Goal: Navigation & Orientation: Find specific page/section

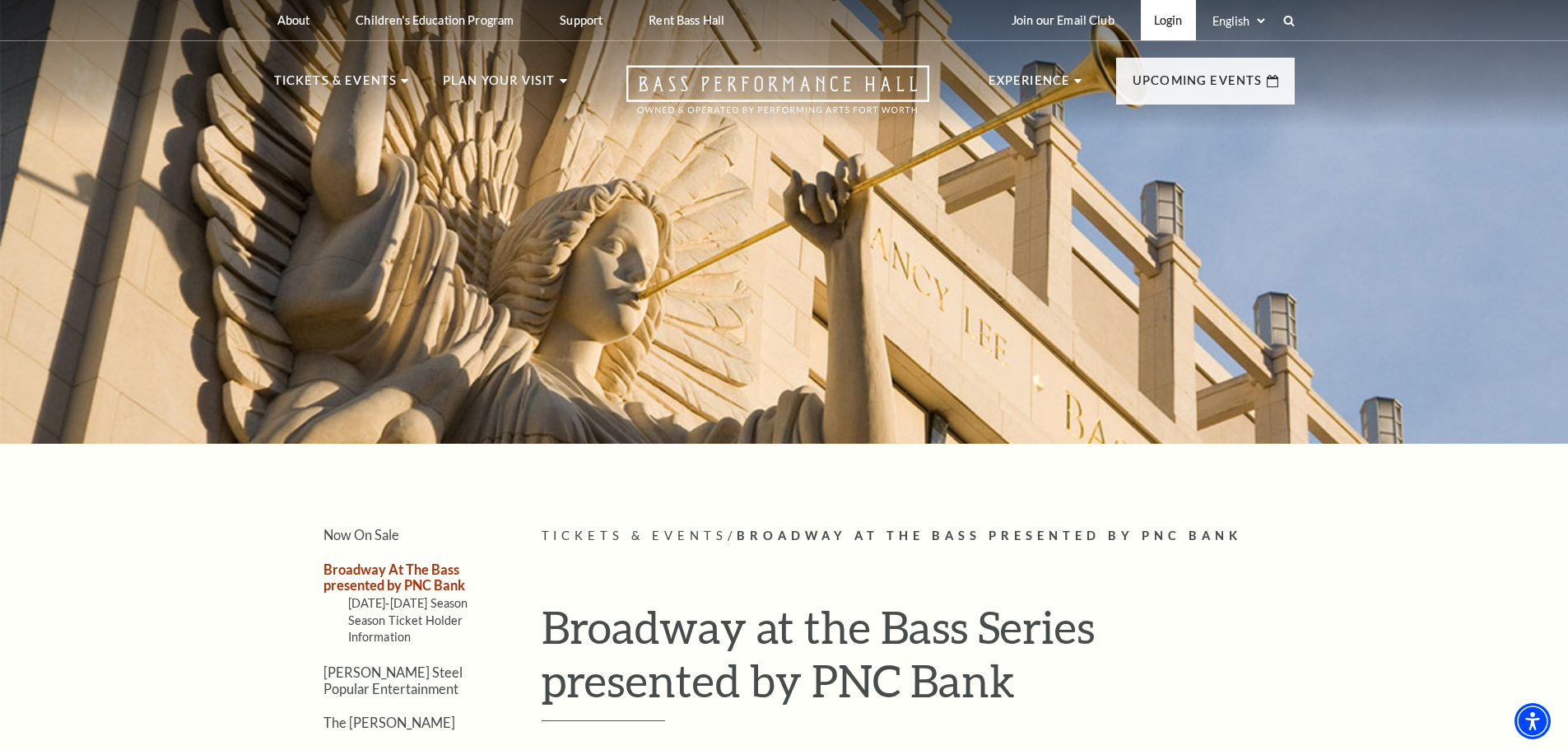
click at [1170, 16] on link "Login" at bounding box center [1168, 20] width 55 height 41
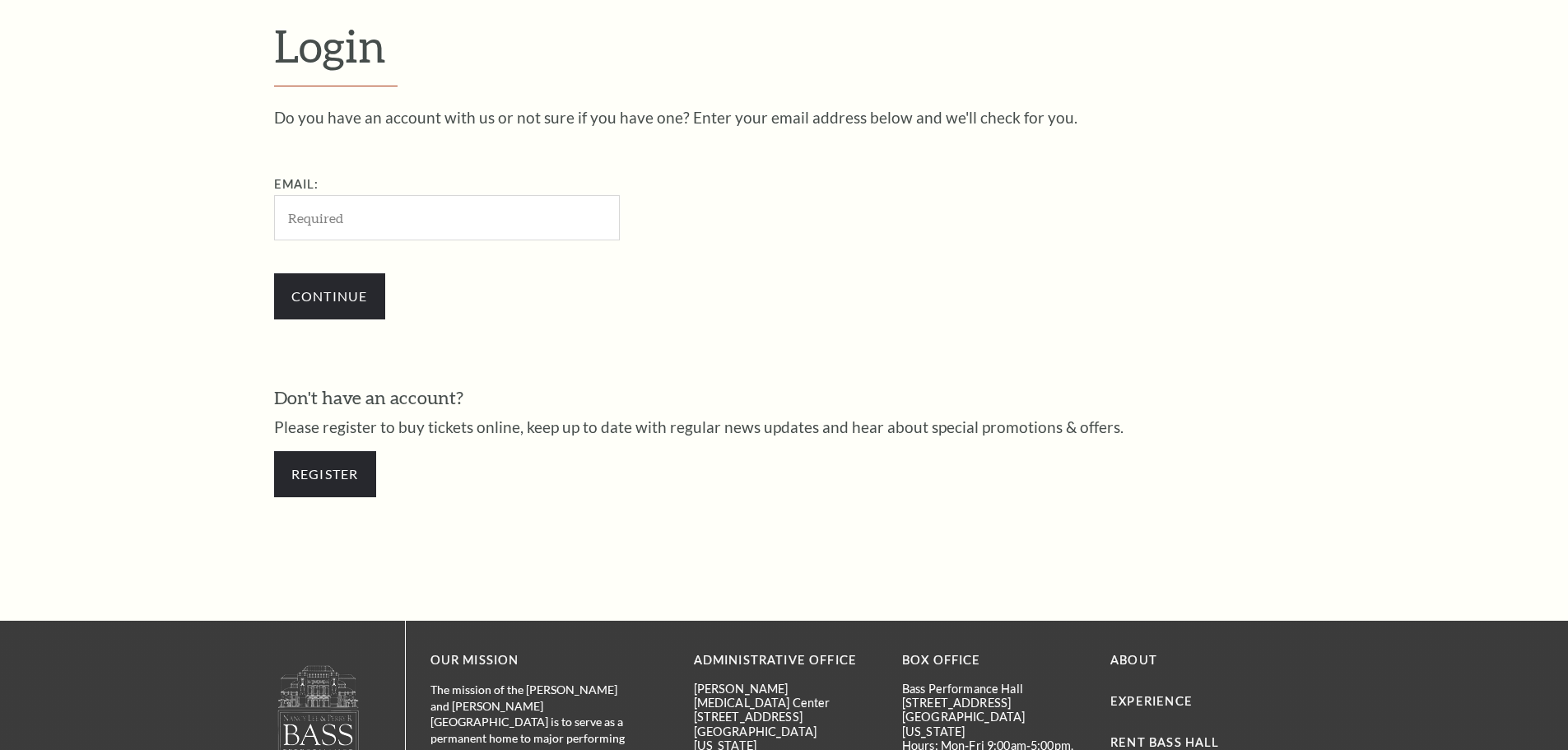
scroll to position [551, 0]
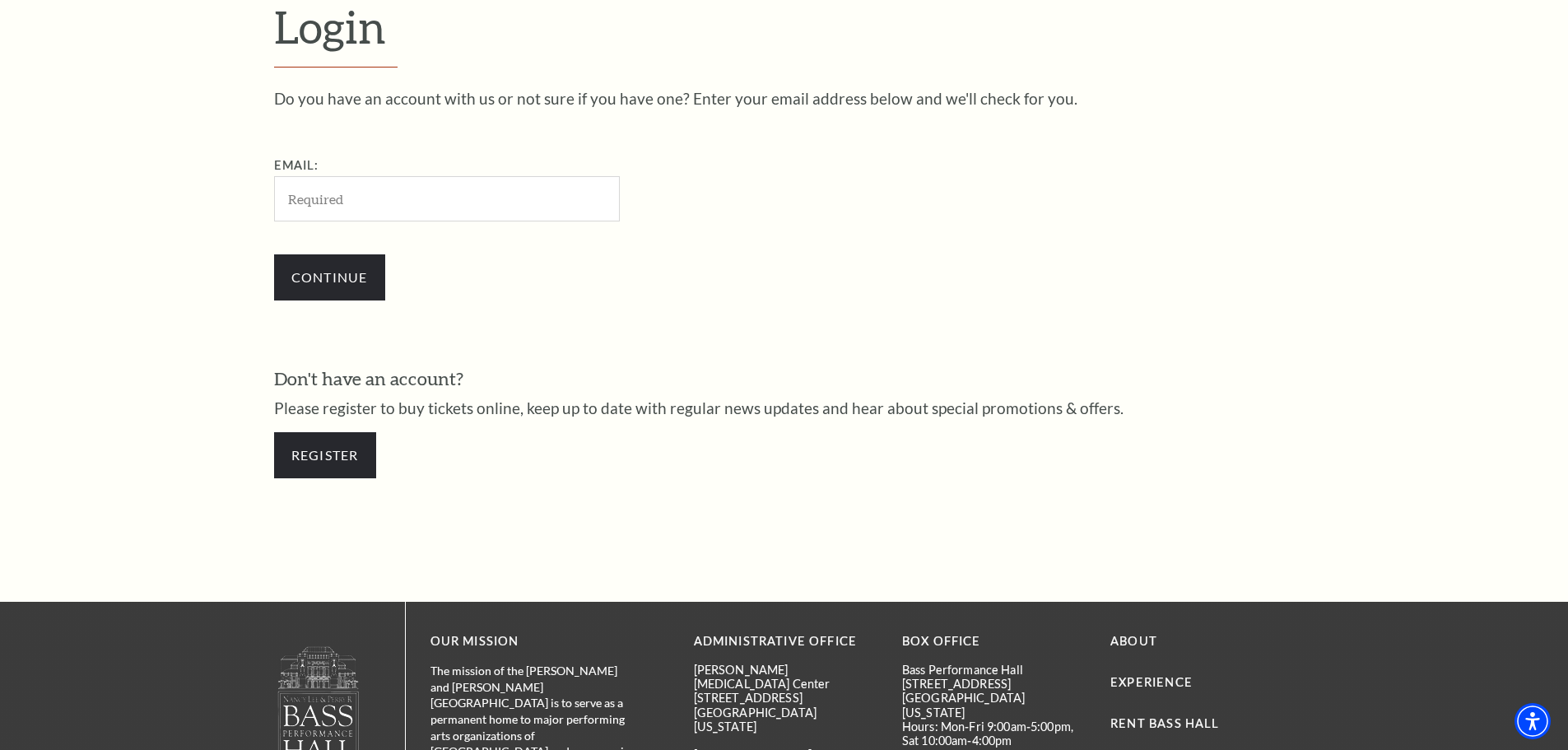
click at [469, 199] on input "Email:" at bounding box center [447, 199] width 346 height 45
type input "meredith.demaagd@gmail.com"
click at [331, 271] on input "Continue" at bounding box center [330, 277] width 111 height 46
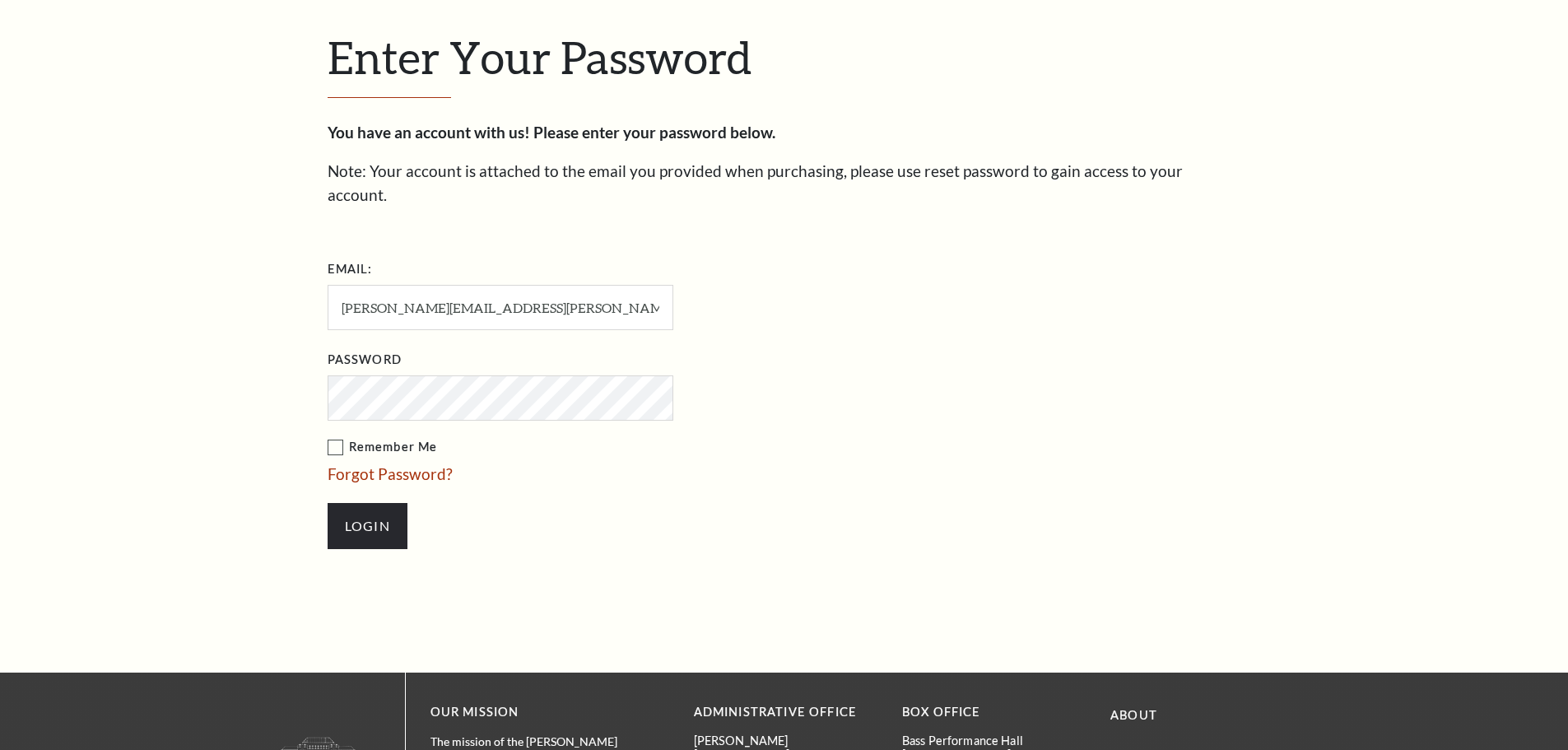
scroll to position [567, 0]
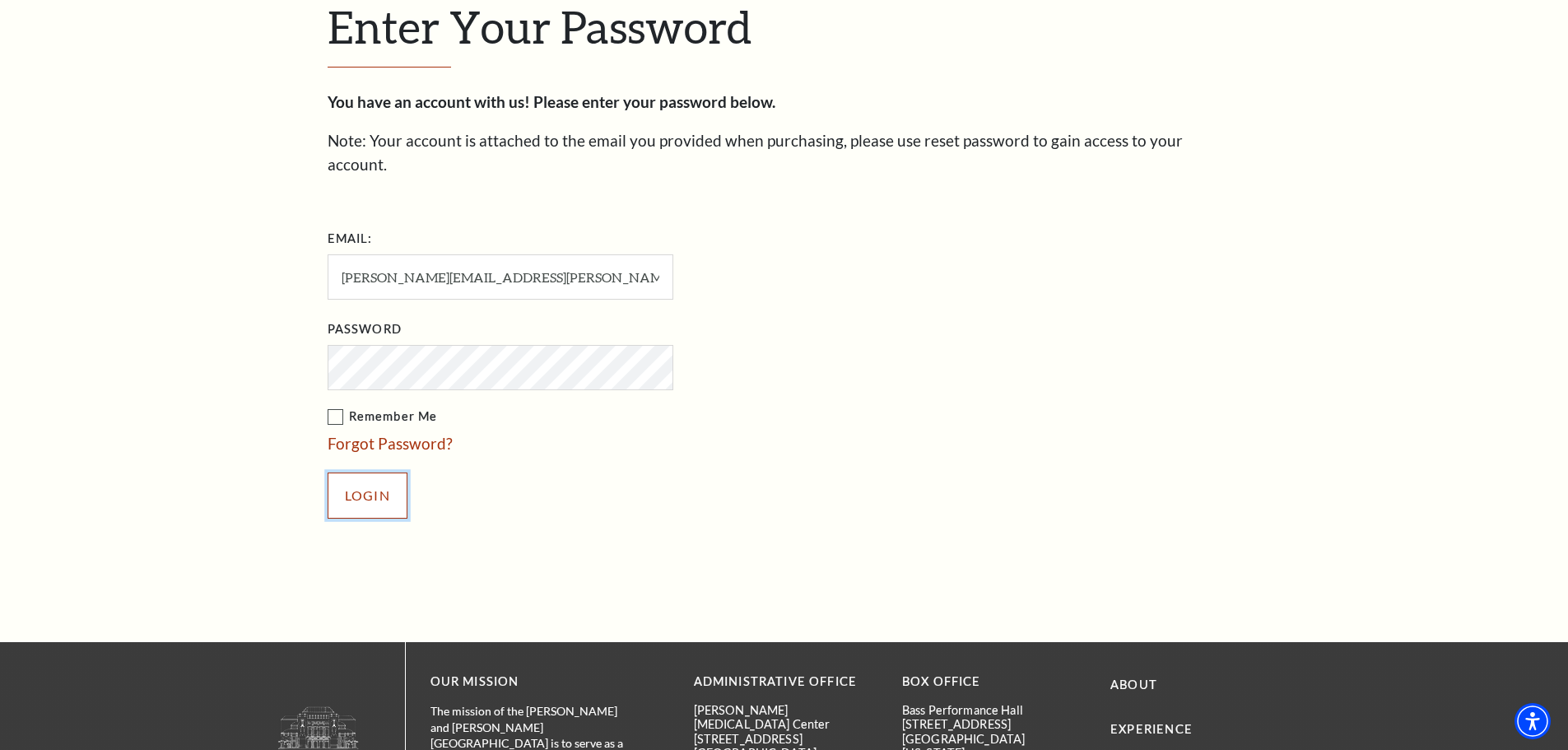
click at [359, 476] on input "Login" at bounding box center [367, 495] width 80 height 46
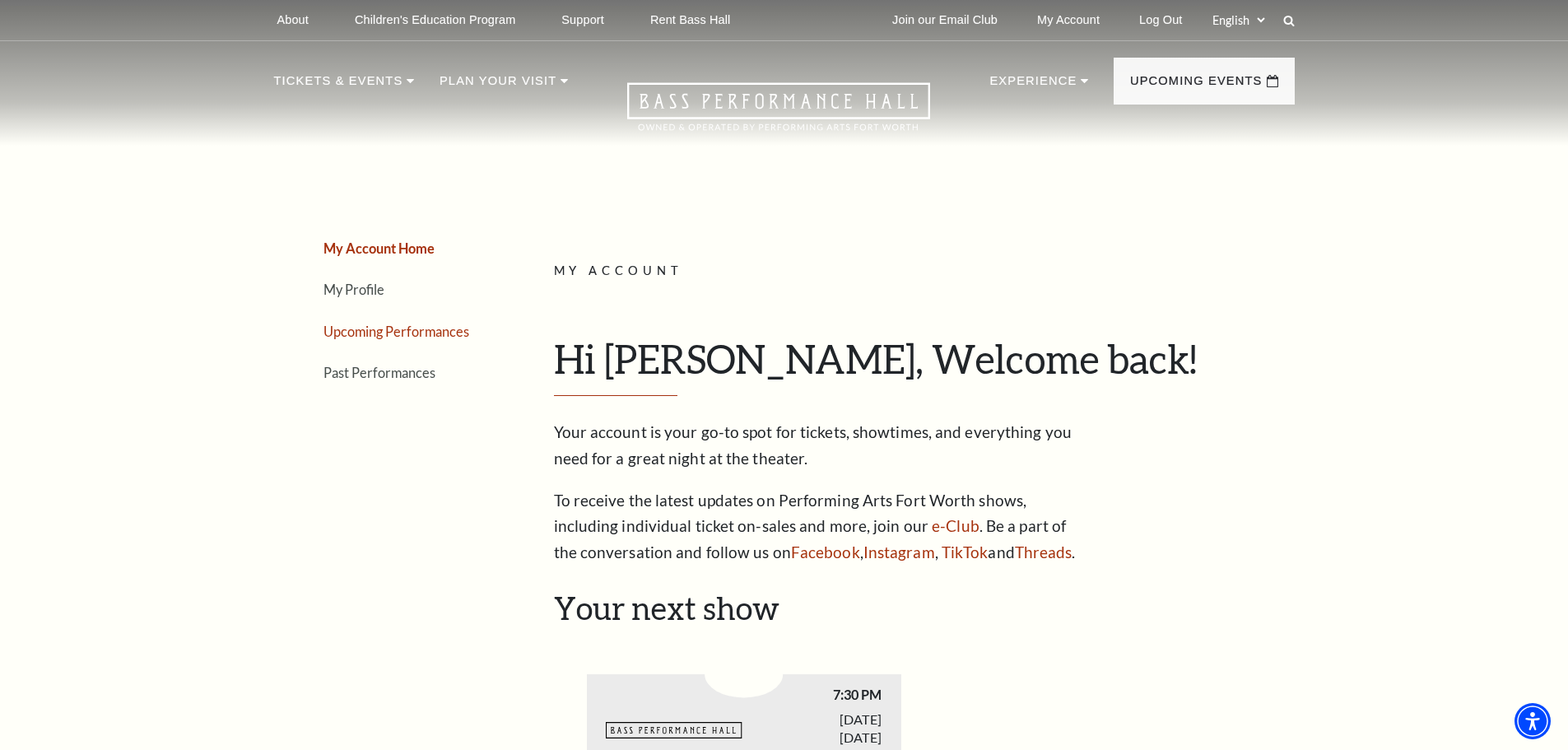
click at [411, 333] on link "Upcoming Performances" at bounding box center [397, 332] width 145 height 16
